Goal: Task Accomplishment & Management: Manage account settings

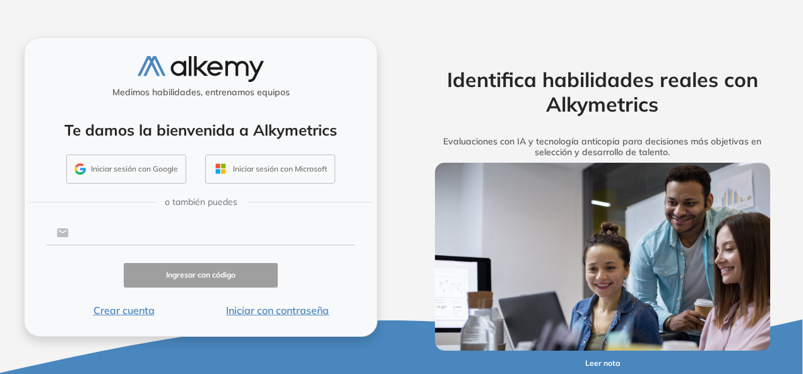
click at [130, 238] on input "text" at bounding box center [212, 233] width 286 height 24
click at [280, 170] on button "Iniciar sesión con Microsoft" at bounding box center [270, 169] width 130 height 29
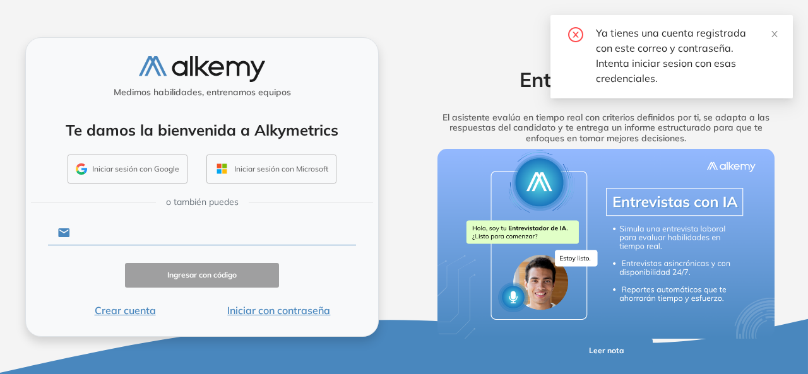
click at [167, 235] on input "text" at bounding box center [213, 233] width 286 height 24
type input "**********"
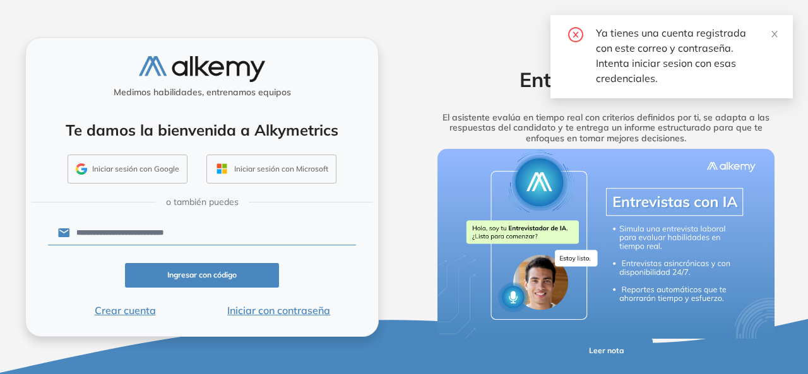
click at [206, 272] on button "Ingresar con código" at bounding box center [202, 275] width 154 height 25
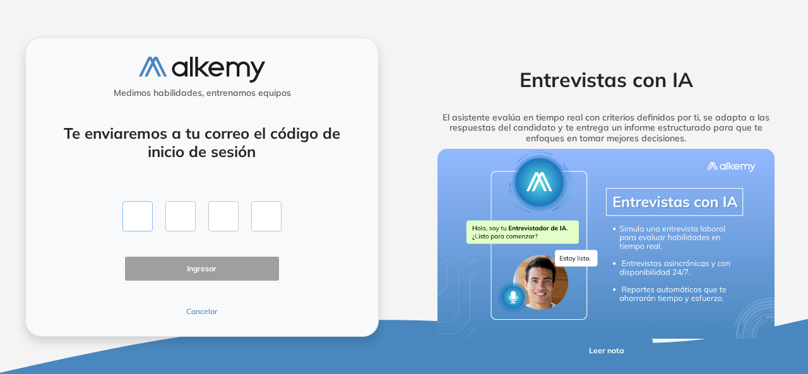
click at [138, 224] on input "text" at bounding box center [137, 216] width 30 height 30
type input "*"
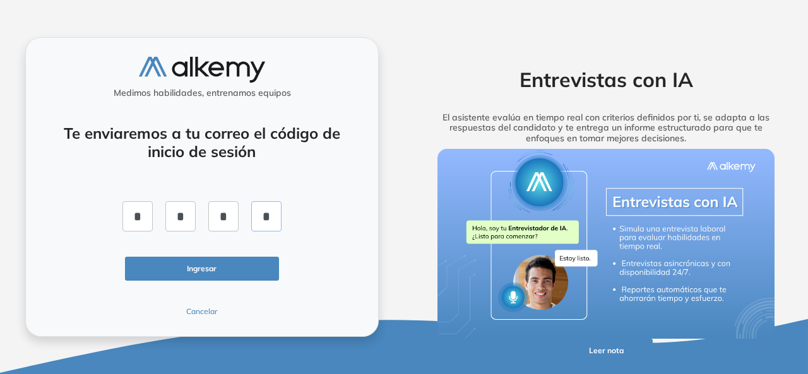
type input "*"
click at [168, 266] on button "Ingresar" at bounding box center [202, 269] width 154 height 25
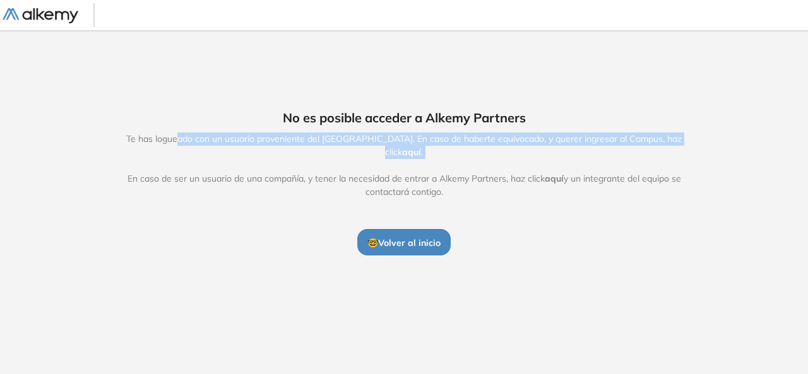
drag, startPoint x: 169, startPoint y: 151, endPoint x: 470, endPoint y: 154, distance: 300.5
click at [470, 154] on span "Te has logueado con un usuario proveniente del Alkemy Campus. En caso de habert…" at bounding box center [404, 166] width 582 height 66
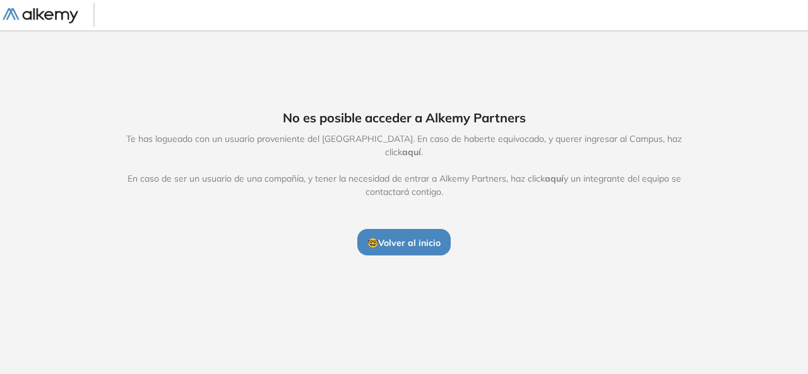
click at [421, 146] on span "aquí" at bounding box center [411, 151] width 19 height 11
